Goal: Information Seeking & Learning: Understand process/instructions

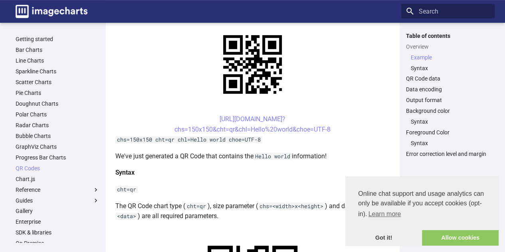
scroll to position [185, 0]
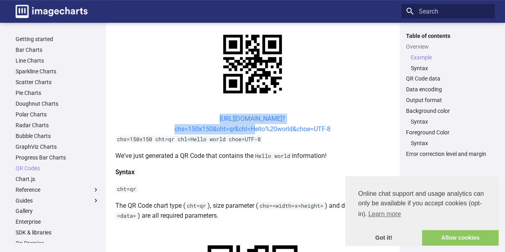
drag, startPoint x: 199, startPoint y: 40, endPoint x: 251, endPoint y: 54, distance: 53.8
click at [251, 114] on center "[URL][DOMAIN_NAME]? chs=150x150&cht=qr&chl=Hello%20world&choe=UTF-8" at bounding box center [252, 124] width 275 height 20
copy link "https://image-charts.com/chart? chs=150x150&cht=qr&chl="
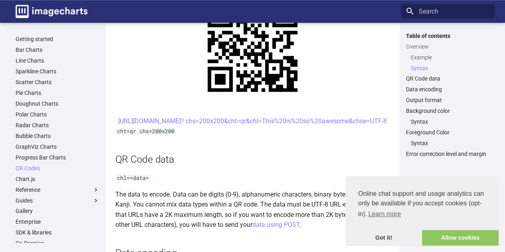
scroll to position [429, 0]
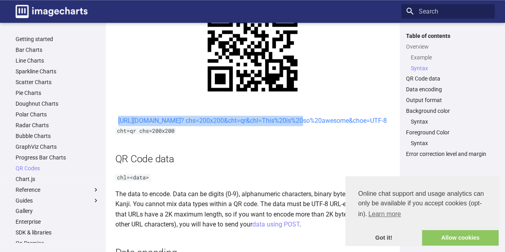
drag, startPoint x: 197, startPoint y: 121, endPoint x: 228, endPoint y: 130, distance: 32.3
click at [228, 126] on center "[URL][DOMAIN_NAME]? chs=200x200&cht=qr&chl=This%20is%20so%20awesome&choe=UTF-8" at bounding box center [252, 121] width 275 height 10
copy link "https://image-charts.com/chart? chs=200x200&cht=qr&chl="
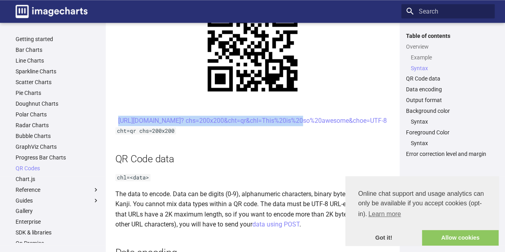
copy link "https://image-charts.com/chart? chs=200x200&cht=qr&chl="
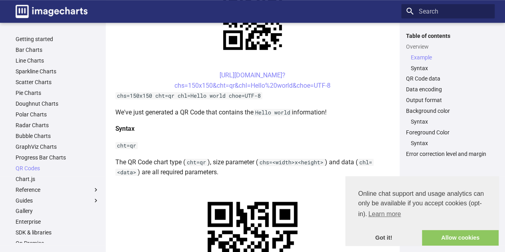
scroll to position [230, 0]
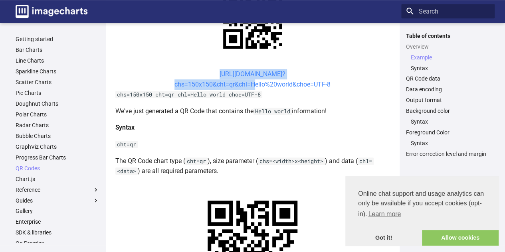
drag, startPoint x: 204, startPoint y: 73, endPoint x: 250, endPoint y: 87, distance: 48.5
click at [250, 87] on center "https://image-charts.com/chart? chs=150x150&cht=qr&chl=Hello%20world&choe=UTF-8" at bounding box center [252, 79] width 275 height 20
copy link "https://image-charts.com/chart? chs=150x150&cht=qr&chl="
drag, startPoint x: 223, startPoint y: 81, endPoint x: 188, endPoint y: 86, distance: 34.6
copy link "https://image-charts.com/chart? chs=150x150&cht=qr&chl="
